Goal: Task Accomplishment & Management: Complete application form

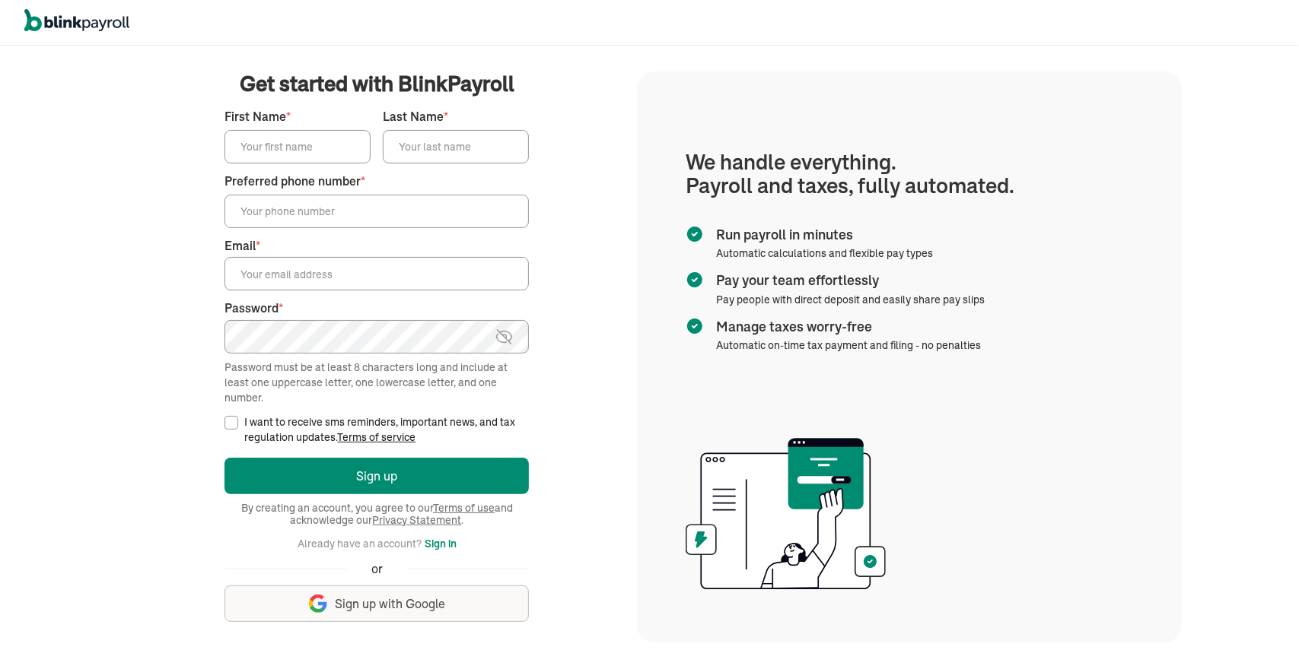
click at [285, 145] on input "First Name *" at bounding box center [297, 146] width 146 height 33
type input "Amanda"
type input "Guerra"
type input "("
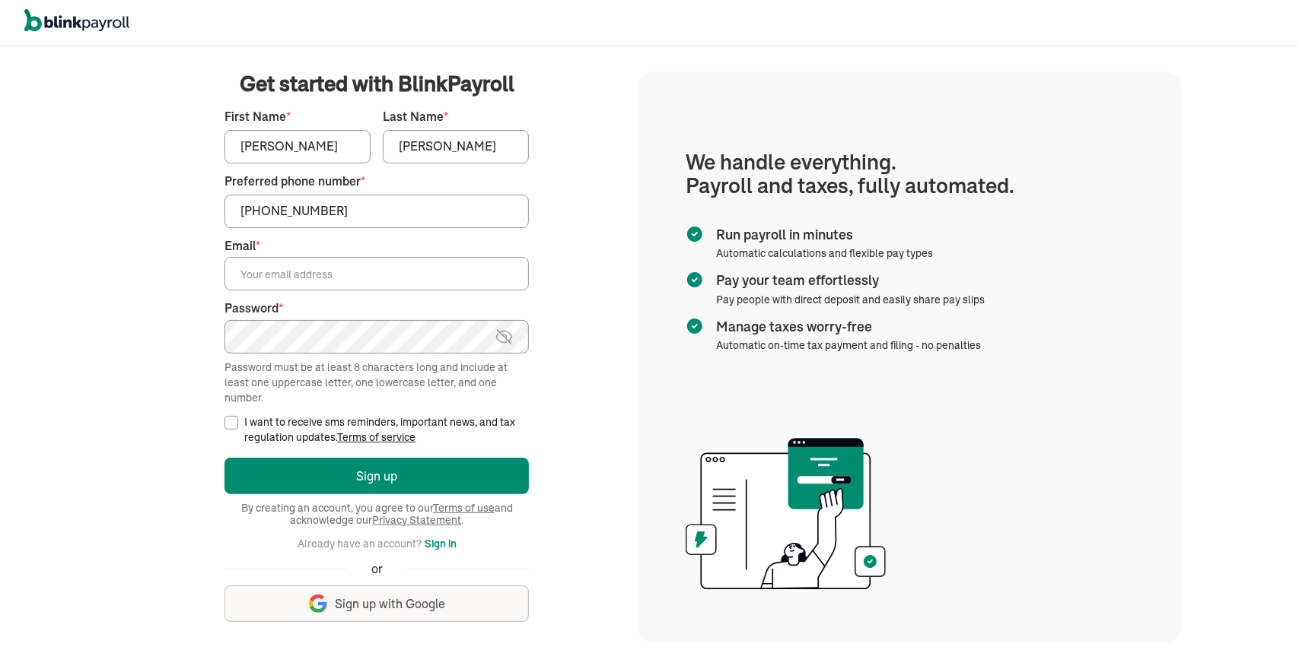
type input "(305) 515-5906"
type input "amandague26@hotmail.com"
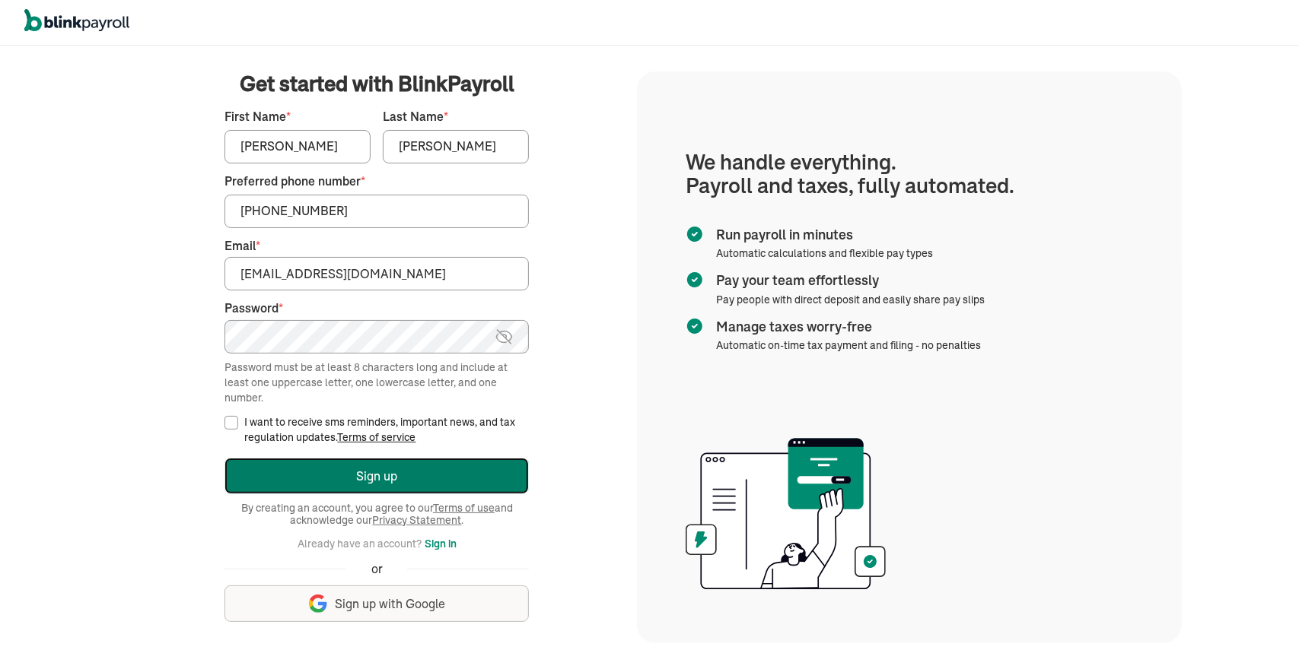
click at [367, 488] on button "Sign up" at bounding box center [376, 476] width 304 height 37
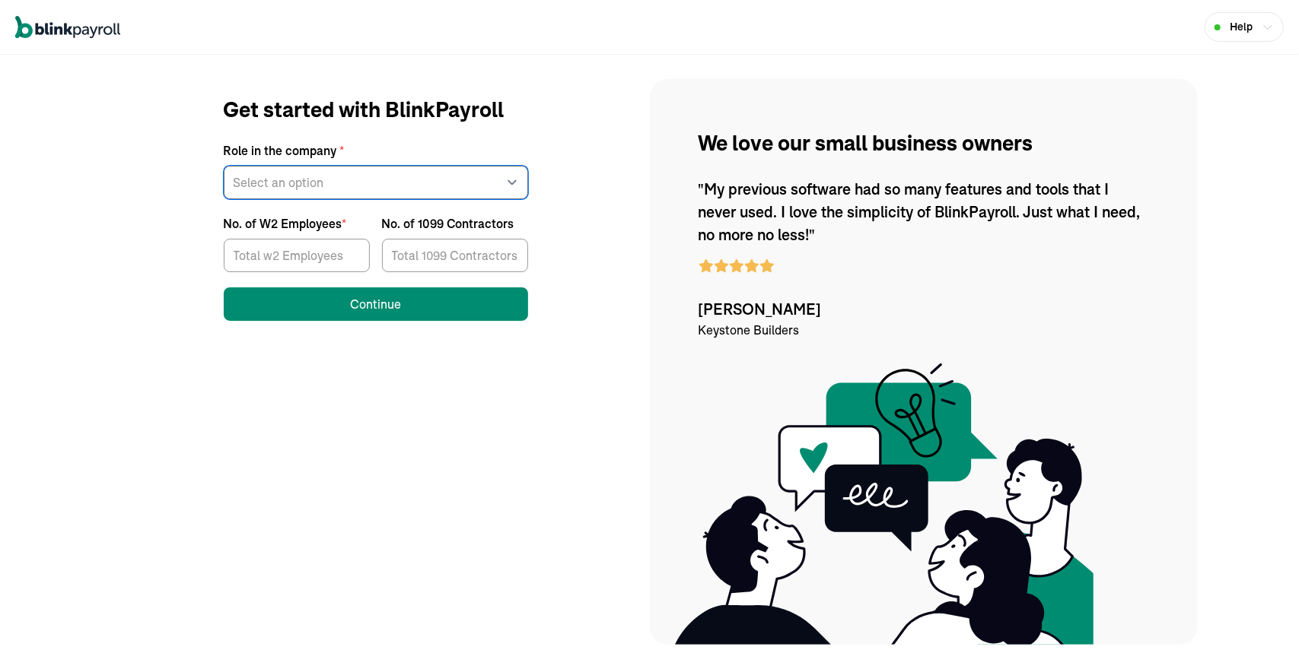
click at [412, 190] on select "Select an option Business owner HR CPA / Accountant Other" at bounding box center [376, 182] width 304 height 33
select select "owner"
click at [224, 166] on select "Select an option Business owner HR CPA / Accountant Other" at bounding box center [376, 182] width 304 height 33
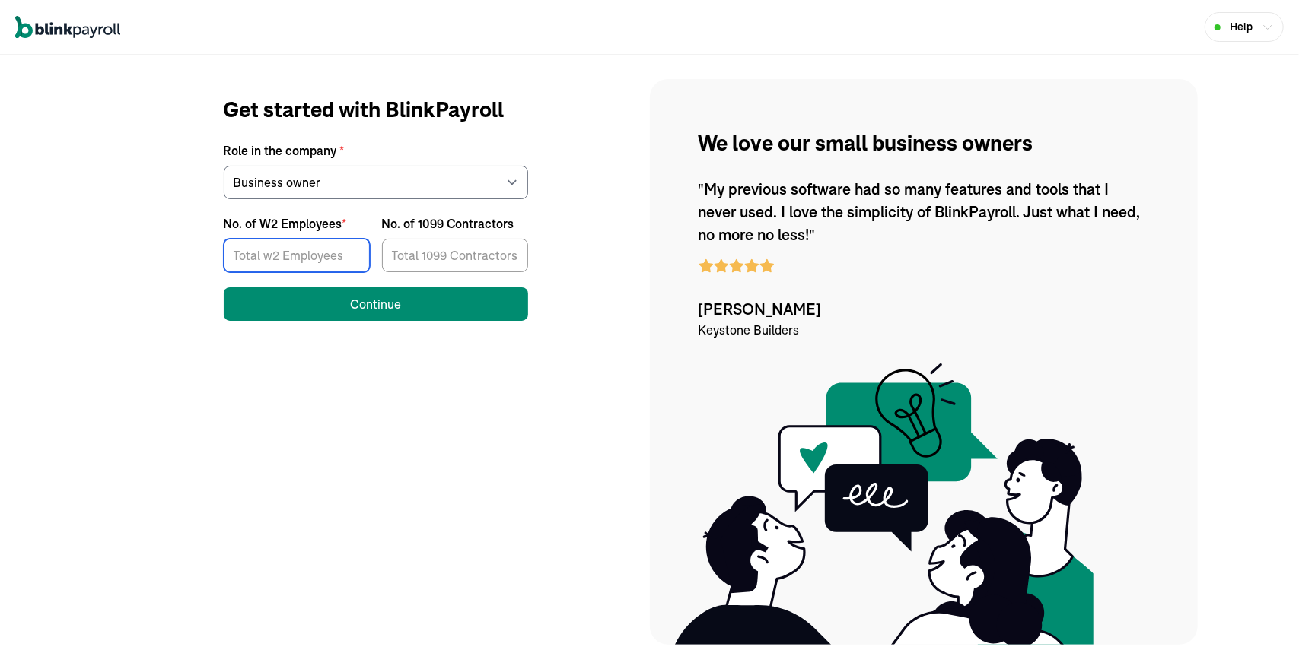
click at [304, 253] on input "No. of W2 Employees *" at bounding box center [297, 255] width 146 height 33
type input "2"
click at [458, 265] on input "No. of 1099 Contractors" at bounding box center [455, 255] width 146 height 33
click at [300, 262] on input "2" at bounding box center [297, 255] width 146 height 33
click at [424, 255] on input "No. of 1099 Contractors" at bounding box center [455, 255] width 146 height 33
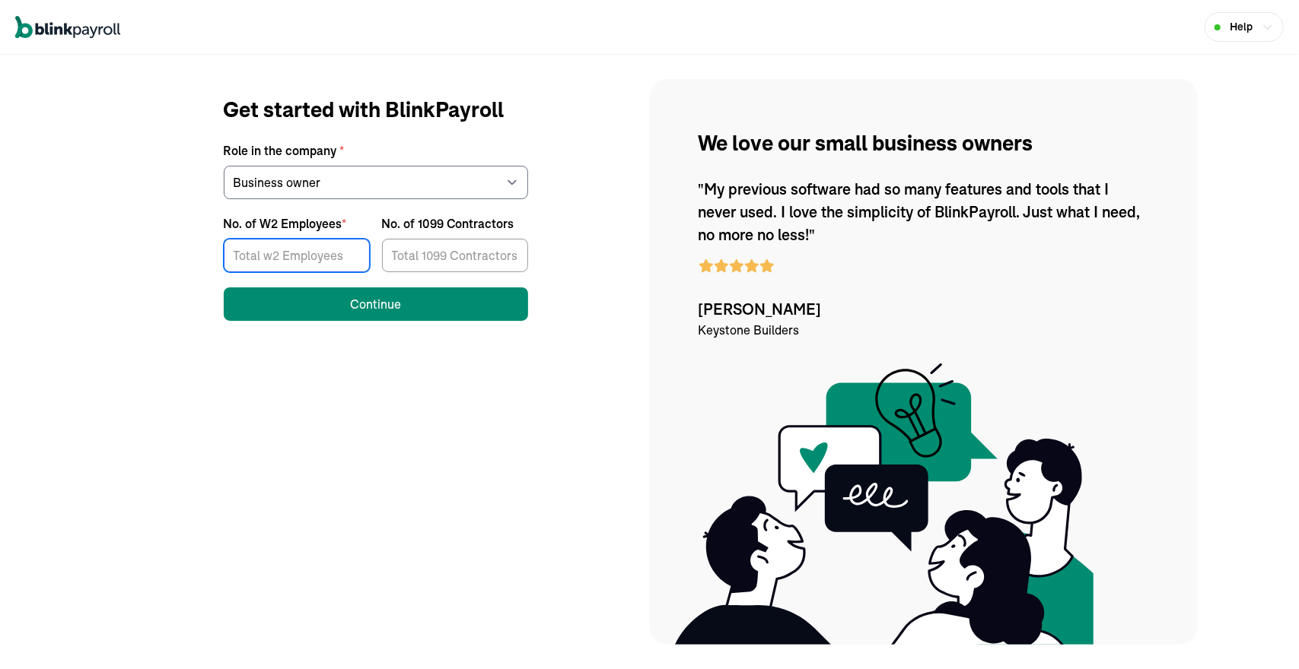
click at [307, 258] on input "No. of W2 Employees *" at bounding box center [297, 255] width 146 height 33
type input "2"
click at [455, 248] on input "No. of 1099 Contractors" at bounding box center [455, 255] width 146 height 33
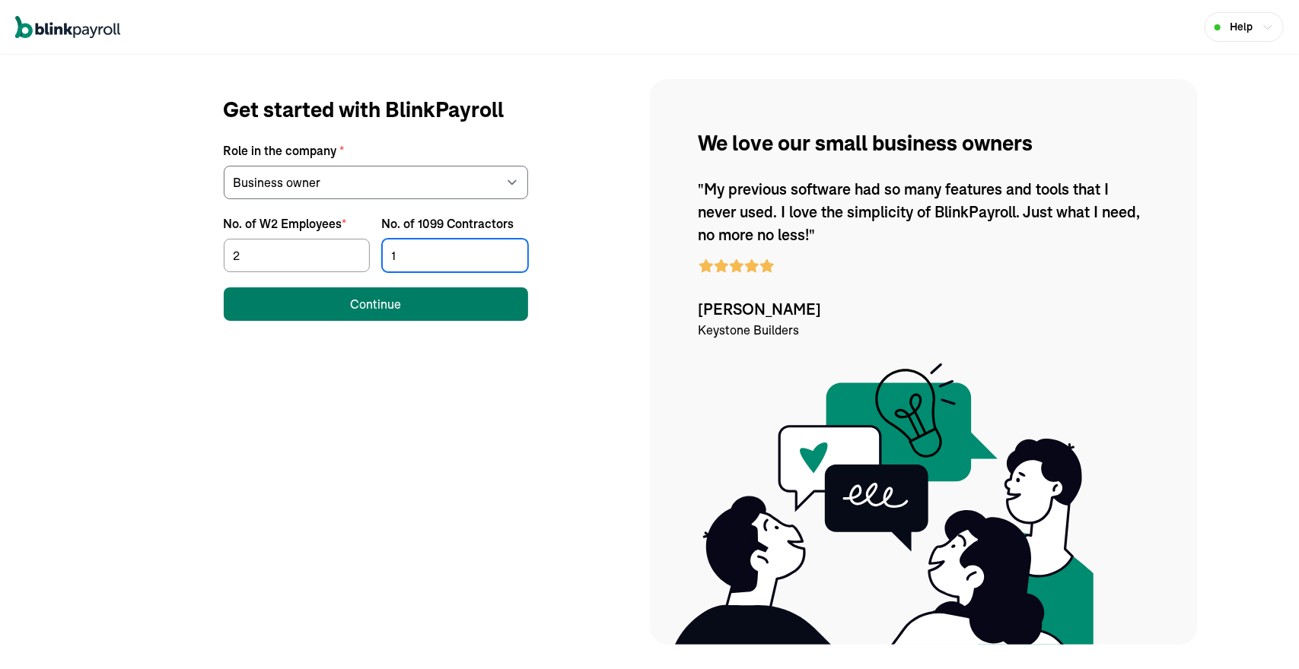
type input "1"
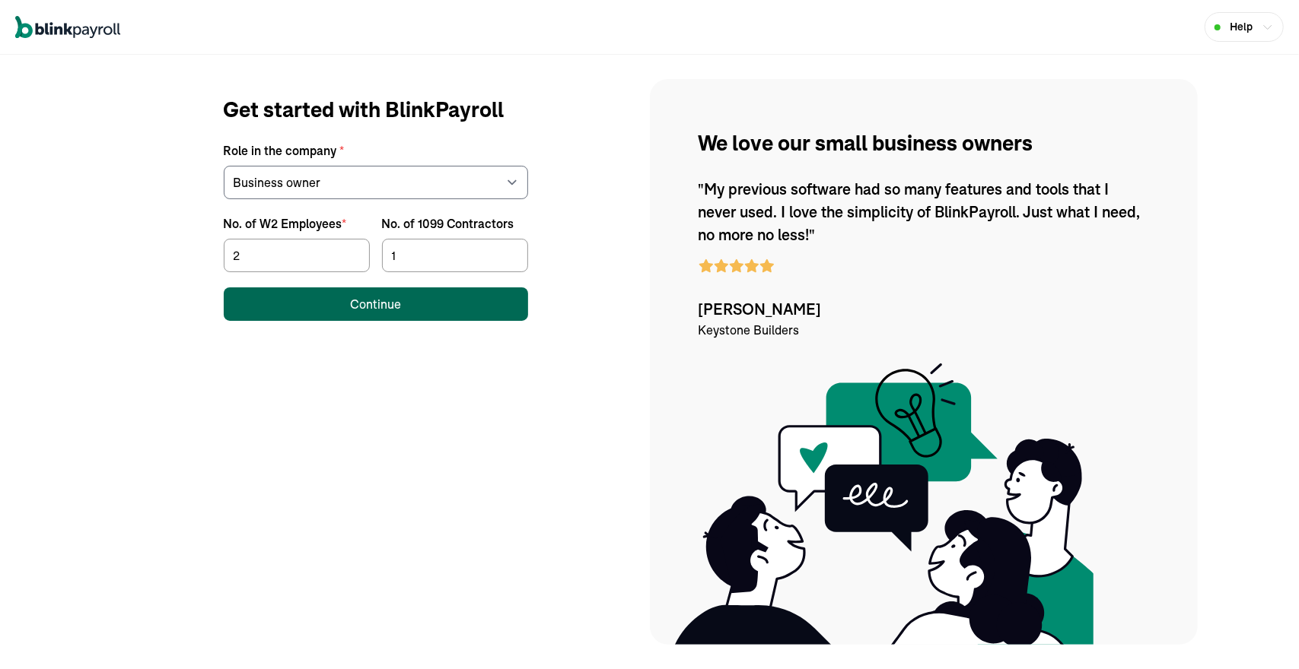
click at [438, 313] on button "Continue" at bounding box center [376, 304] width 304 height 33
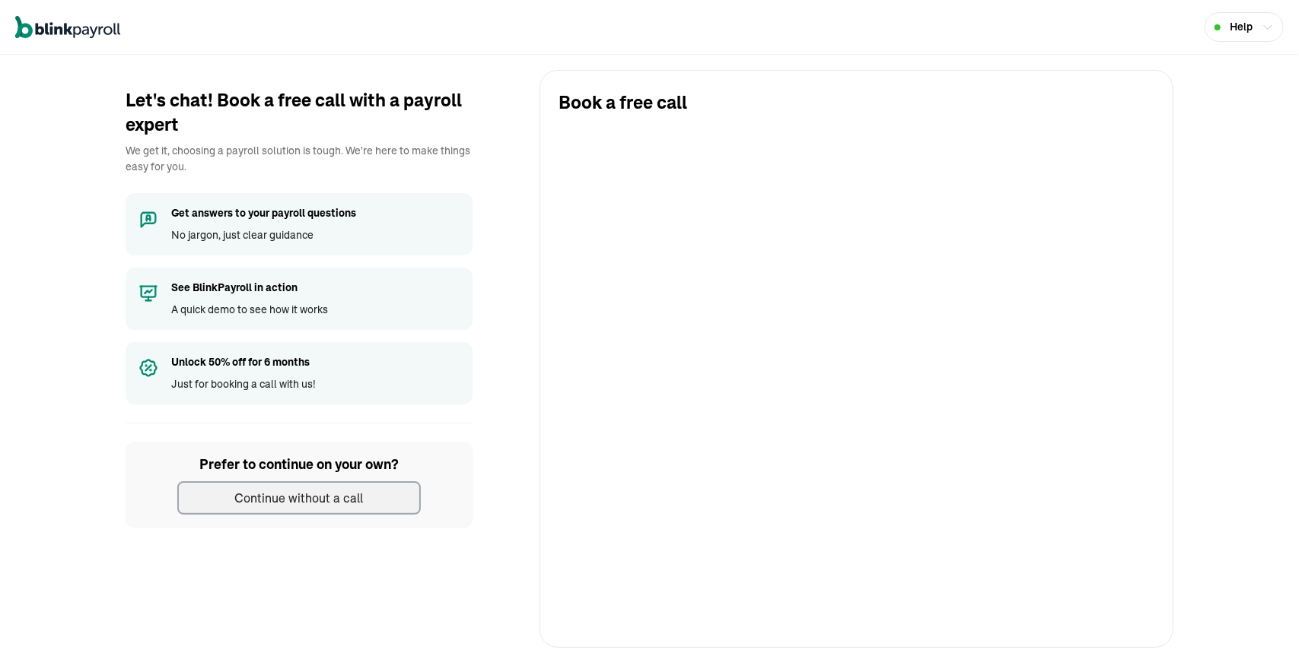
click at [374, 500] on button "Continue without a call" at bounding box center [298, 498] width 243 height 33
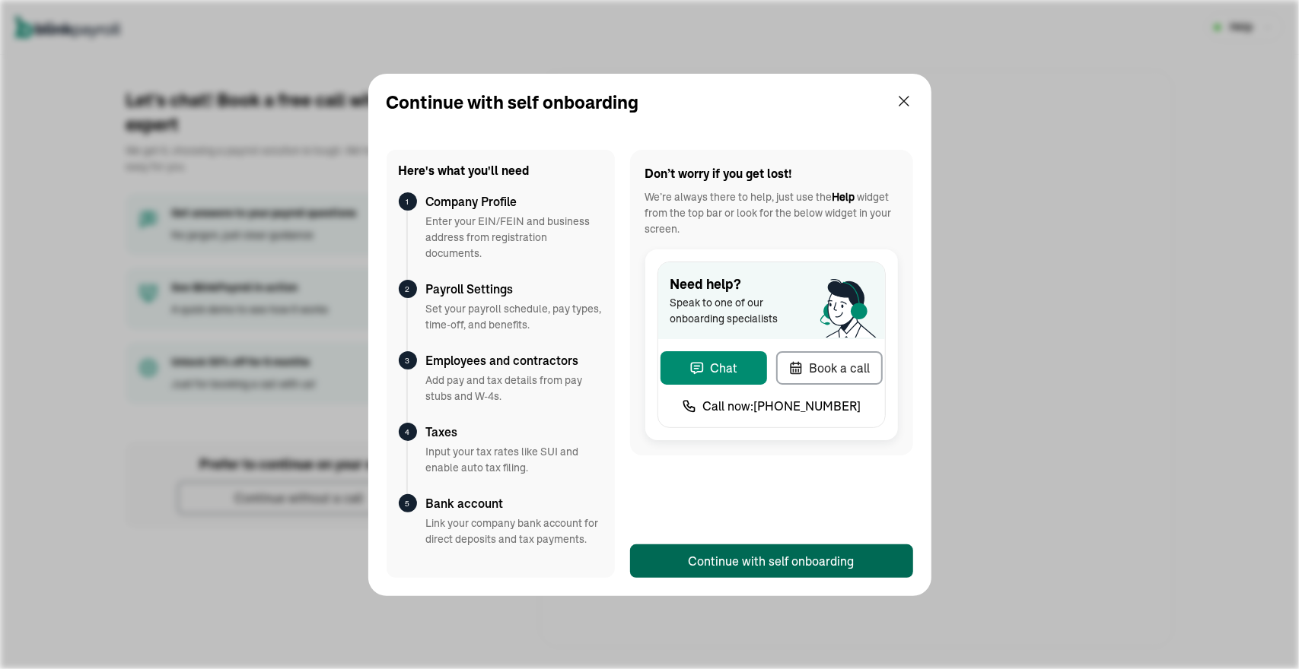
click at [790, 561] on div "Continue with self onboarding" at bounding box center [771, 561] width 166 height 18
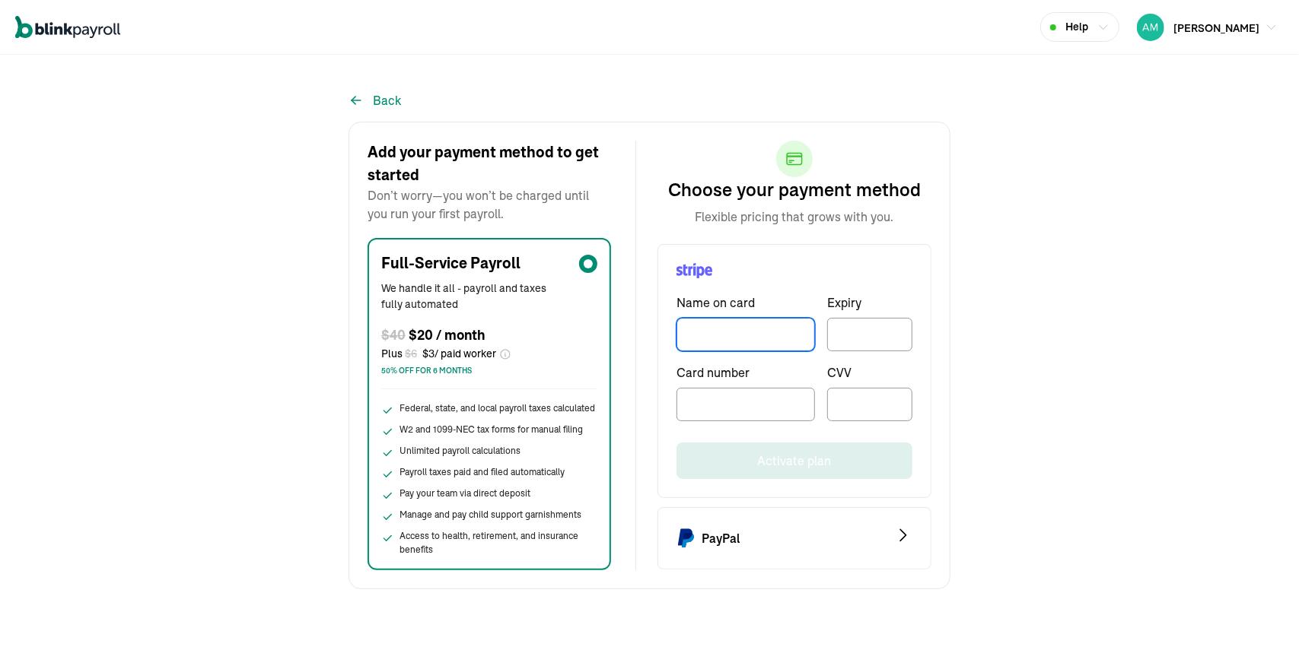
click at [759, 339] on input "TextInput" at bounding box center [745, 334] width 138 height 33
click at [485, 351] on span "Plus $ 6 $ 3 / paid worker" at bounding box center [438, 354] width 115 height 16
click at [393, 399] on input "Full-Service Payroll We handle it all - payroll and taxes fully automated $ 40 …" at bounding box center [386, 405] width 12 height 12
click at [1235, 30] on span "[PERSON_NAME]" at bounding box center [1216, 28] width 86 height 14
click at [388, 94] on button "Back" at bounding box center [374, 100] width 52 height 18
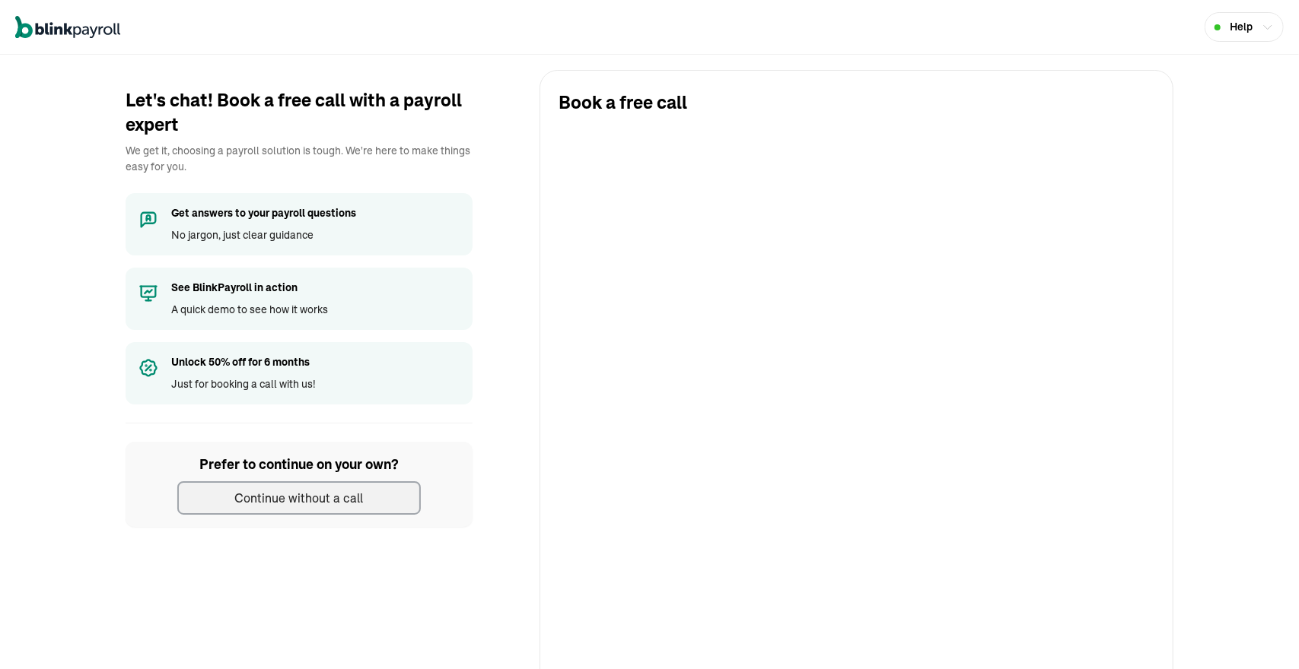
click at [374, 512] on button "Continue without a call" at bounding box center [298, 498] width 243 height 33
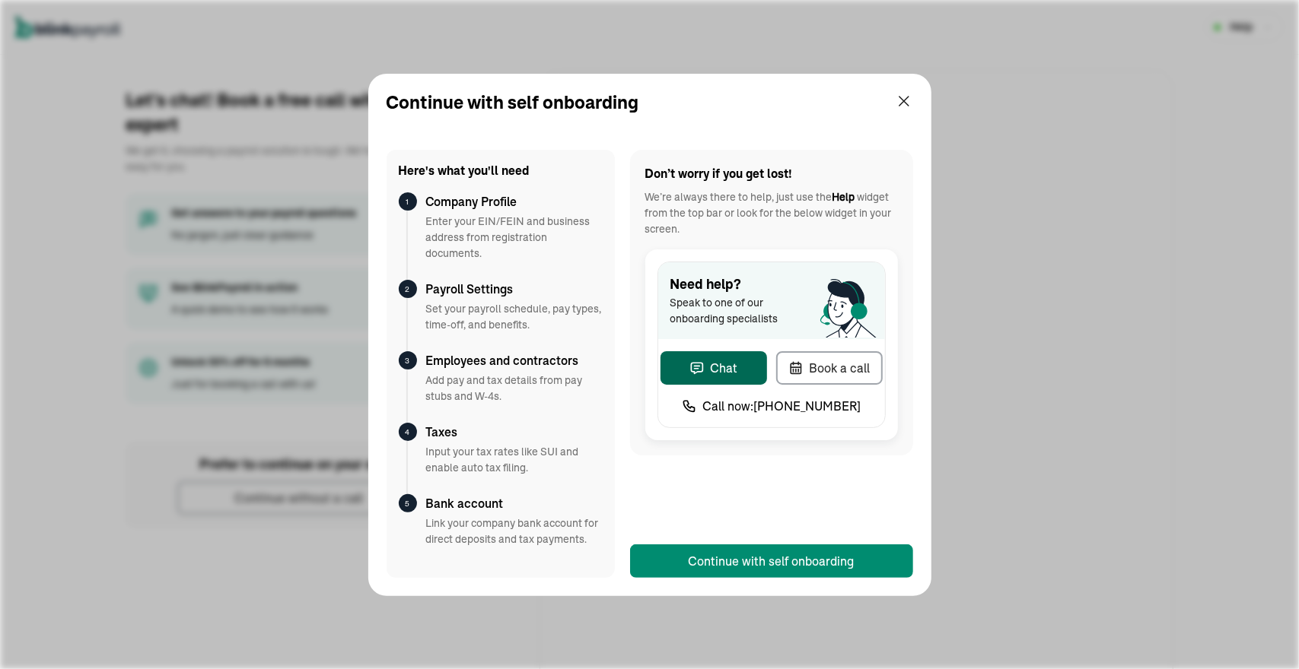
click at [746, 377] on button "Chat" at bounding box center [713, 367] width 107 height 33
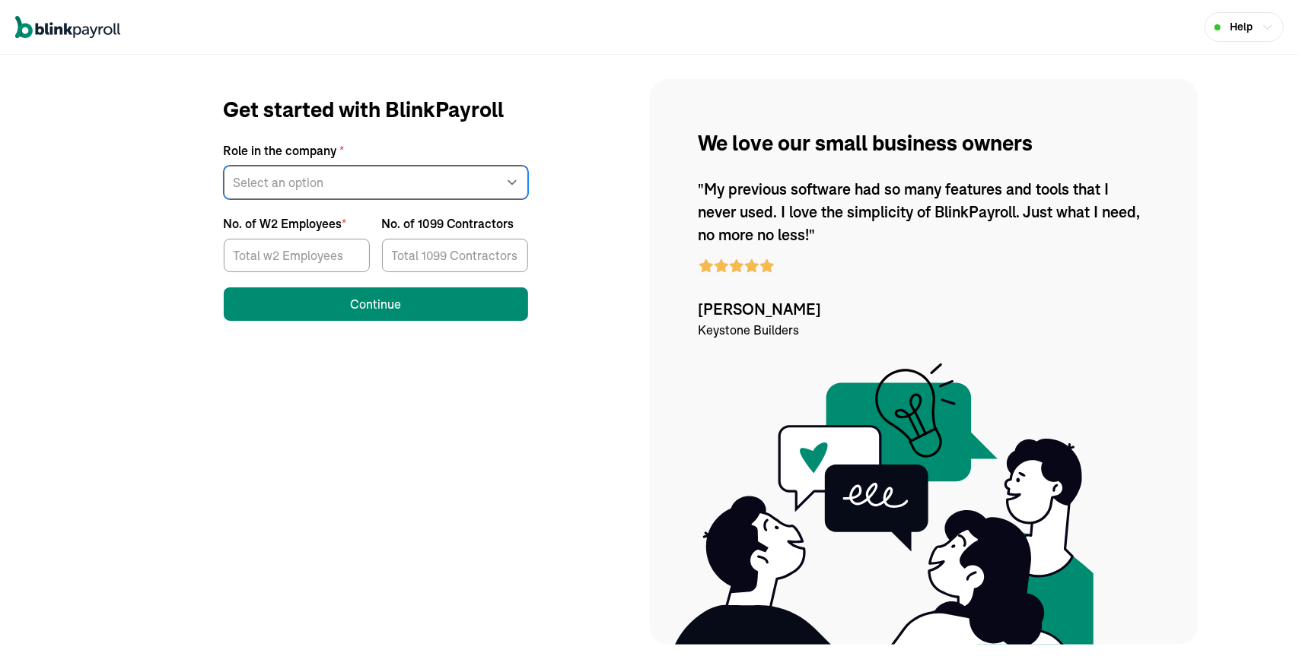
click at [412, 190] on select "Select an option Business owner HR CPA / Accountant Other" at bounding box center [376, 182] width 304 height 33
select select "owner"
click at [224, 166] on select "Select an option Business owner HR CPA / Accountant Other" at bounding box center [376, 182] width 304 height 33
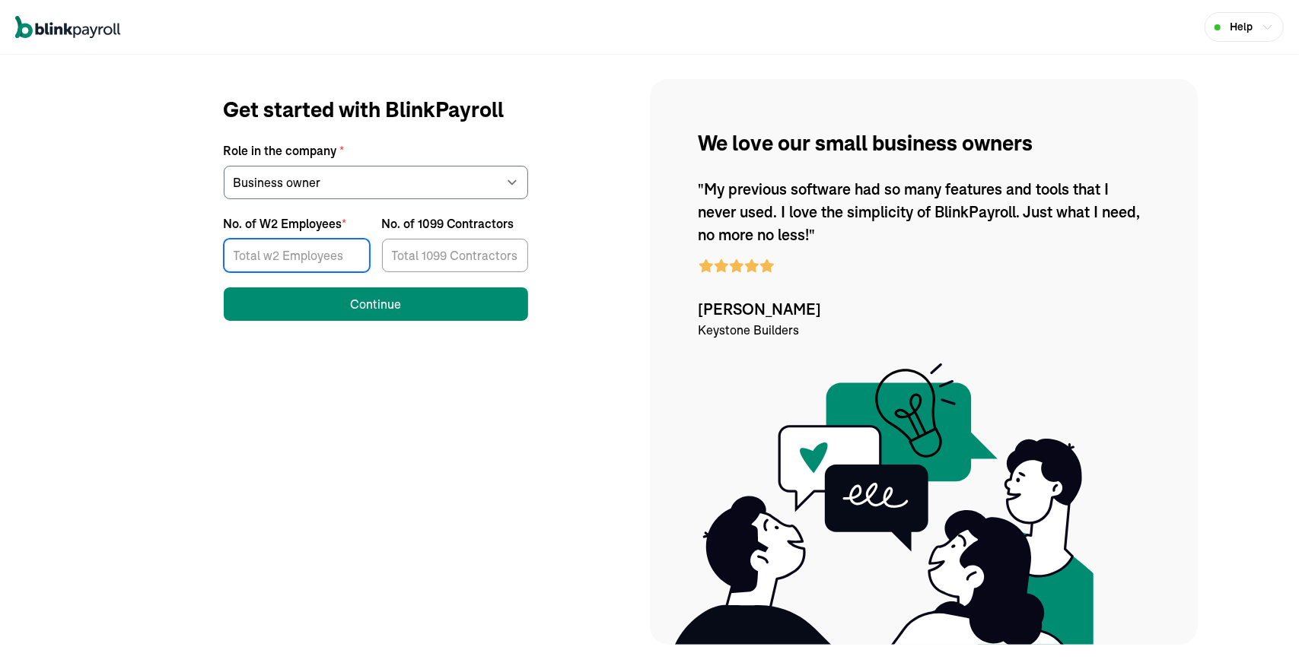
click at [304, 253] on input "No. of W2 Employees *" at bounding box center [297, 255] width 146 height 33
type input "2"
click at [458, 265] on input "No. of 1099 Contractors" at bounding box center [455, 255] width 146 height 33
click at [300, 262] on input "2" at bounding box center [297, 255] width 146 height 33
click at [424, 255] on input "No. of 1099 Contractors" at bounding box center [455, 255] width 146 height 33
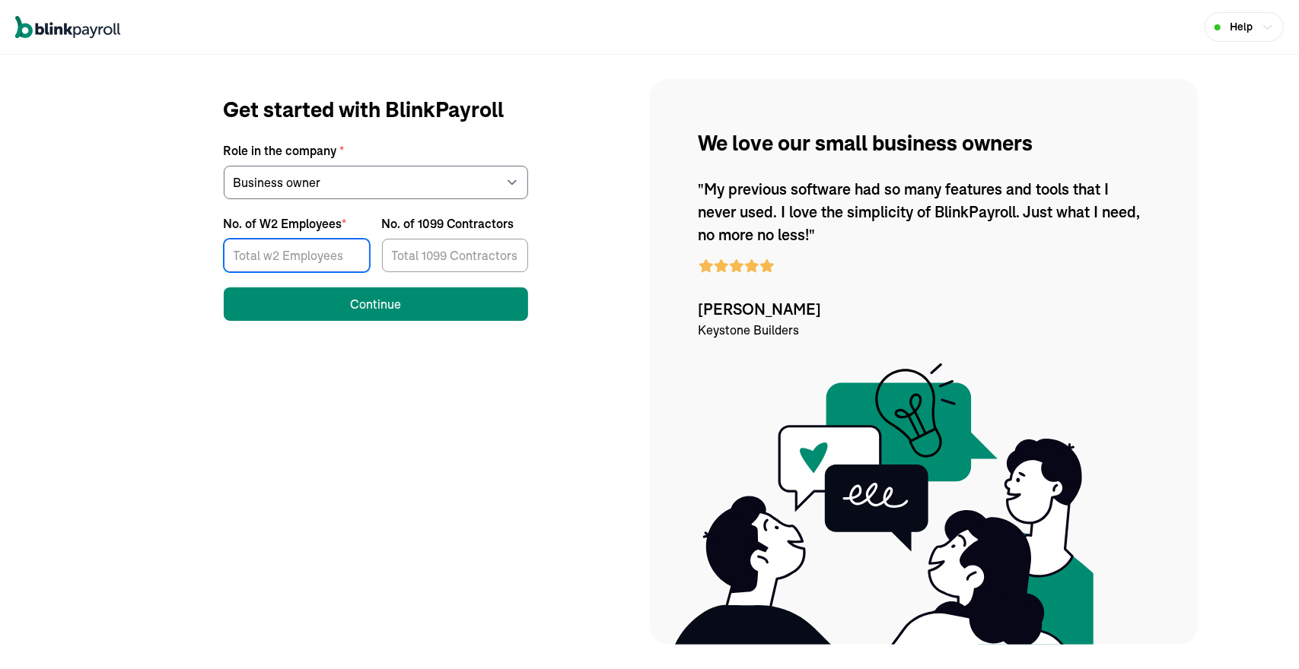
click at [307, 258] on input "No. of W2 Employees *" at bounding box center [297, 255] width 146 height 33
type input "2"
click at [455, 248] on input "No. of 1099 Contractors" at bounding box center [455, 255] width 146 height 33
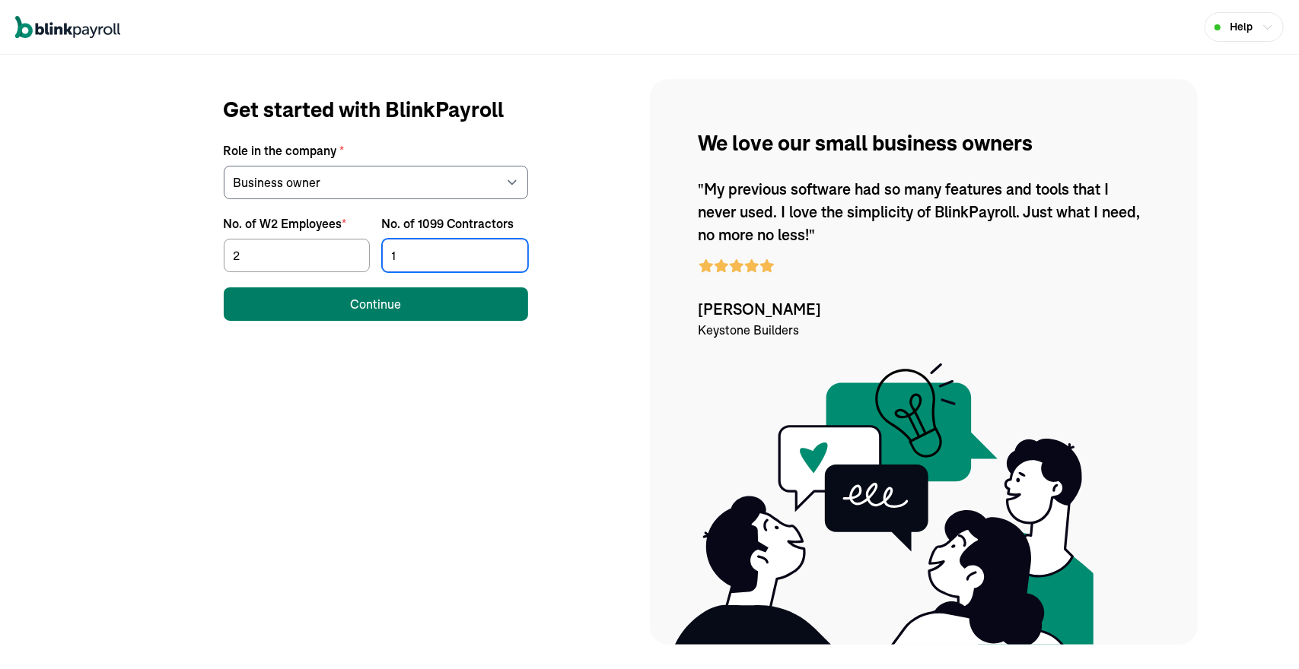
type input "1"
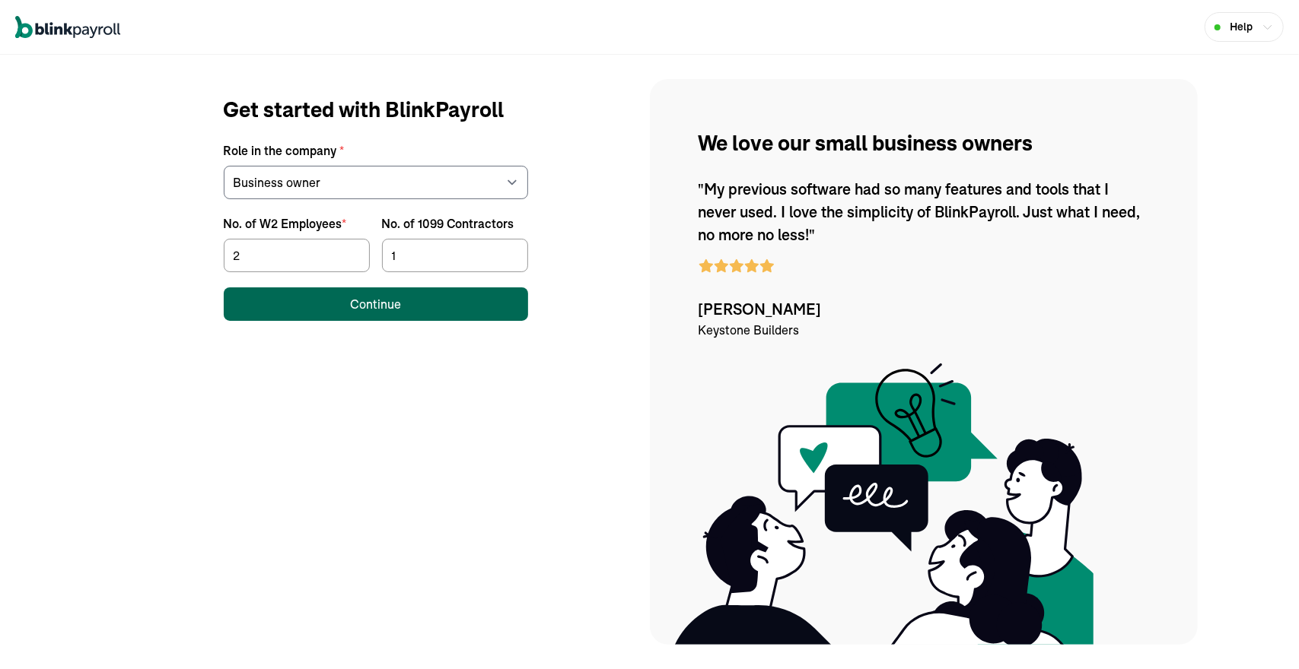
click at [438, 313] on button "Continue" at bounding box center [376, 304] width 304 height 33
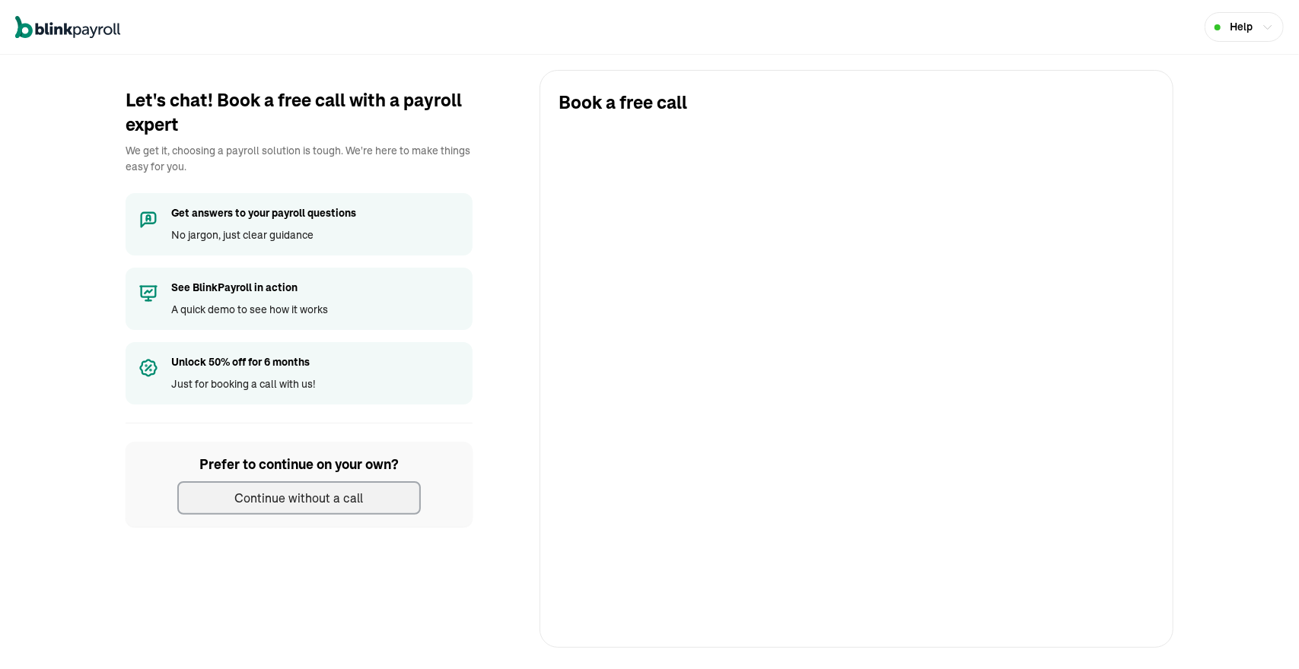
click at [374, 500] on button "Continue without a call" at bounding box center [298, 498] width 243 height 33
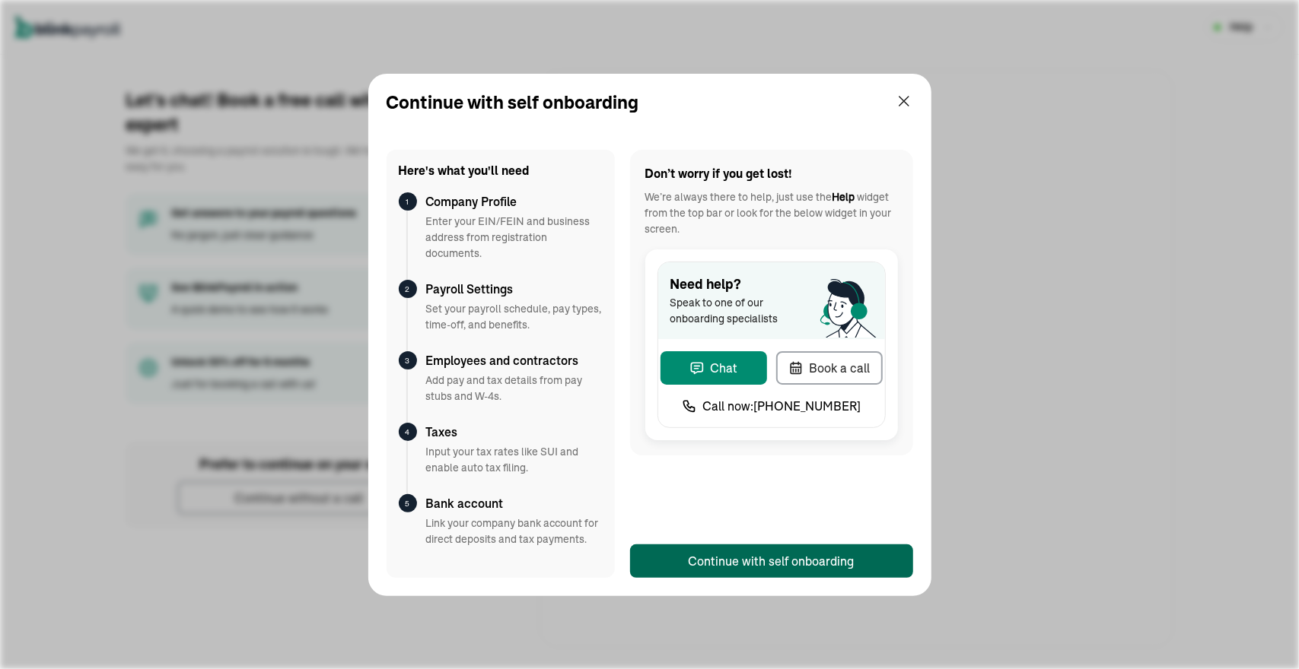
click at [790, 561] on div "Continue with self onboarding" at bounding box center [771, 561] width 166 height 18
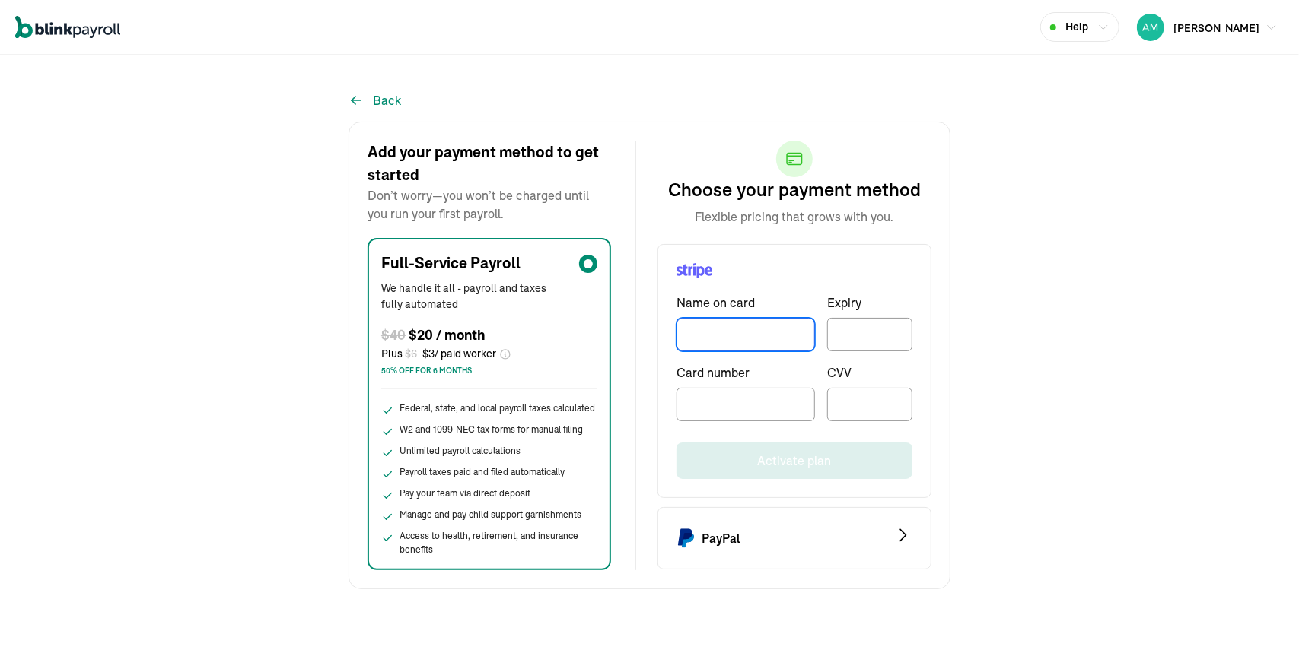
click at [759, 339] on input "TextInput" at bounding box center [745, 334] width 138 height 33
click at [485, 351] on span "Plus $ 6 $ 3 / paid worker" at bounding box center [438, 354] width 115 height 16
click at [393, 399] on input "Full-Service Payroll We handle it all - payroll and taxes fully automated $ 40 …" at bounding box center [386, 405] width 12 height 12
click at [1235, 30] on span "[PERSON_NAME]" at bounding box center [1216, 28] width 86 height 14
click at [388, 94] on button "Back" at bounding box center [374, 100] width 52 height 18
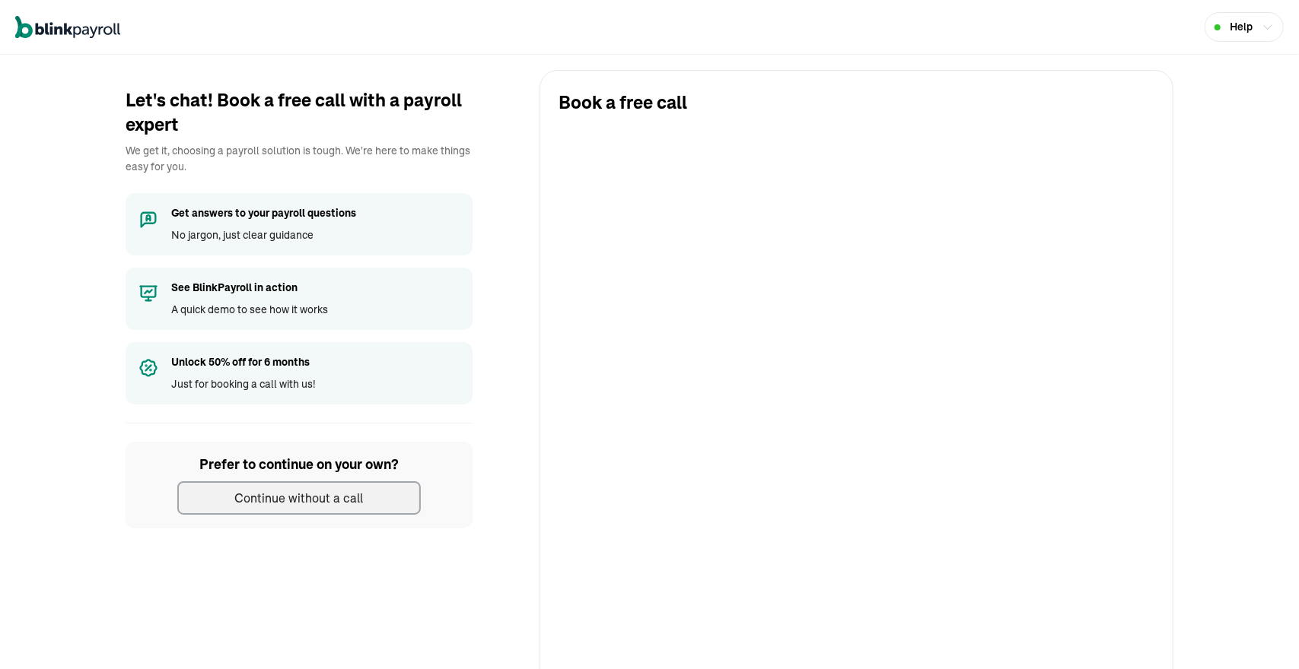
click at [374, 512] on button "Continue without a call" at bounding box center [298, 498] width 243 height 33
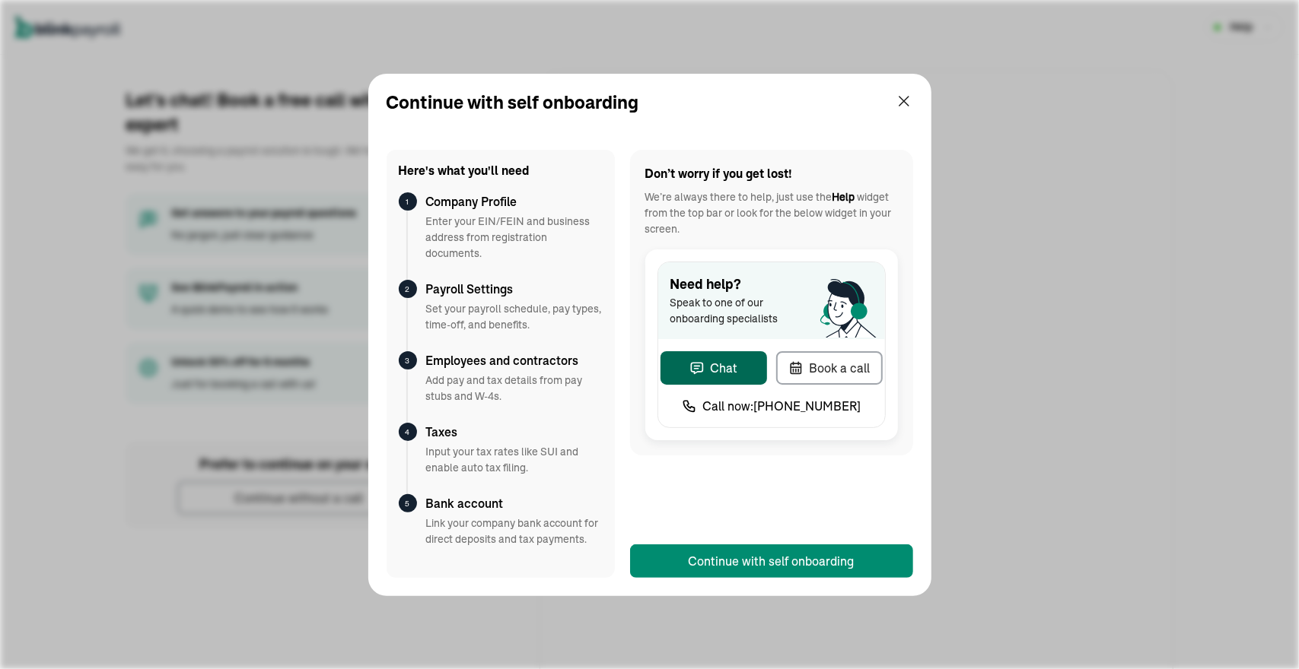
click at [746, 377] on button "Chat" at bounding box center [713, 367] width 107 height 33
